Goal: Navigation & Orientation: Find specific page/section

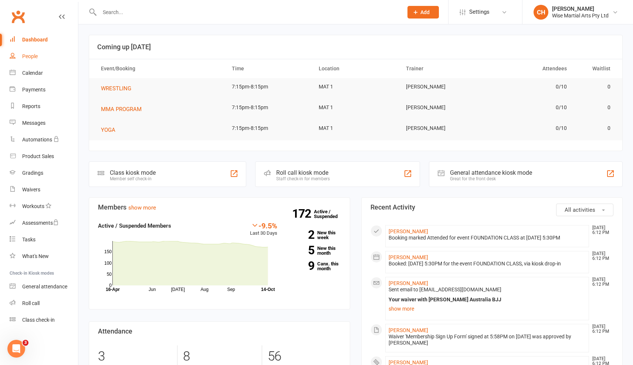
click at [31, 59] on link "People" at bounding box center [44, 56] width 68 height 17
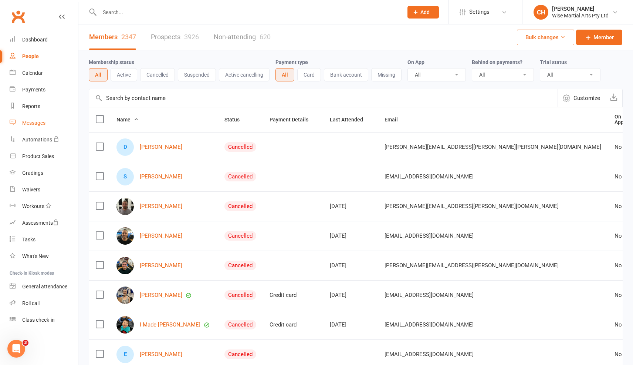
click at [40, 122] on div "Messages" at bounding box center [33, 123] width 23 height 6
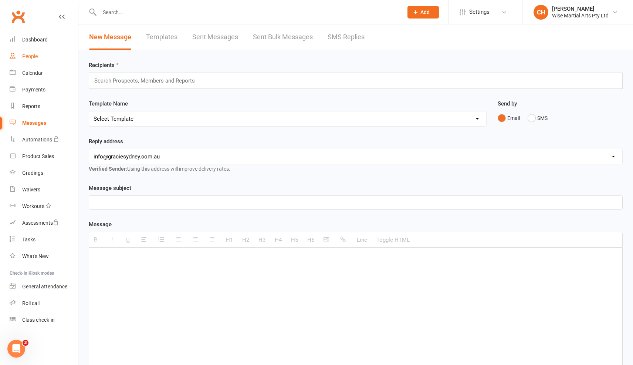
click at [35, 57] on div "People" at bounding box center [30, 56] width 16 height 6
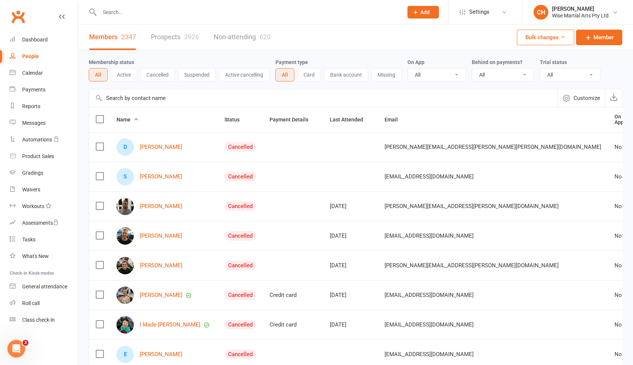
click at [126, 11] on input "text" at bounding box center [247, 12] width 301 height 10
click at [37, 41] on div "Dashboard" at bounding box center [35, 40] width 26 height 6
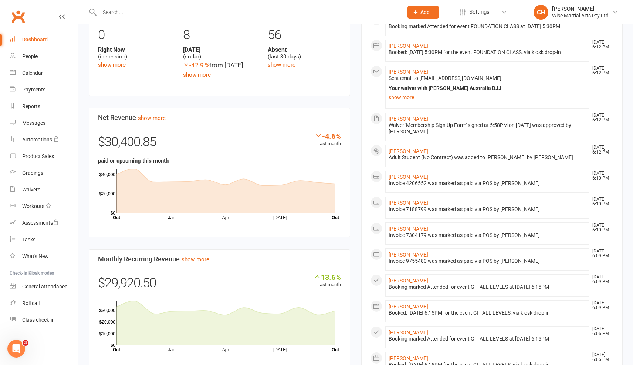
scroll to position [328, 0]
